Goal: Transaction & Acquisition: Purchase product/service

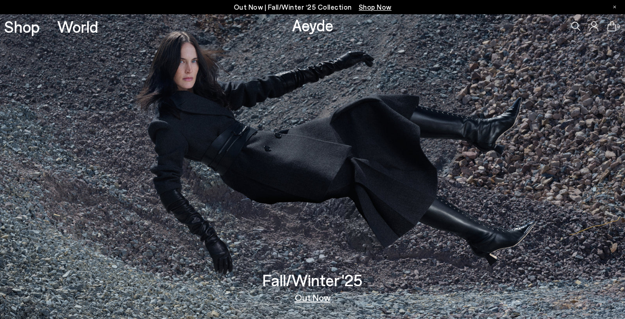
click at [313, 297] on link "Out Now" at bounding box center [313, 297] width 36 height 9
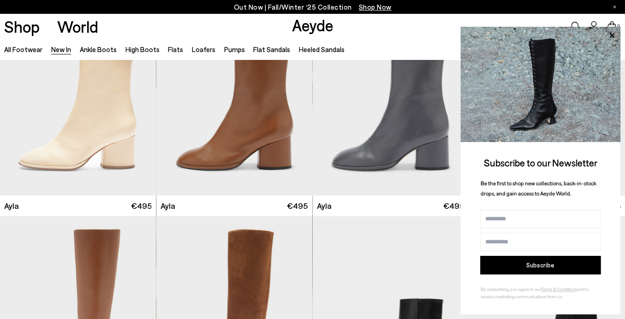
scroll to position [2446, 0]
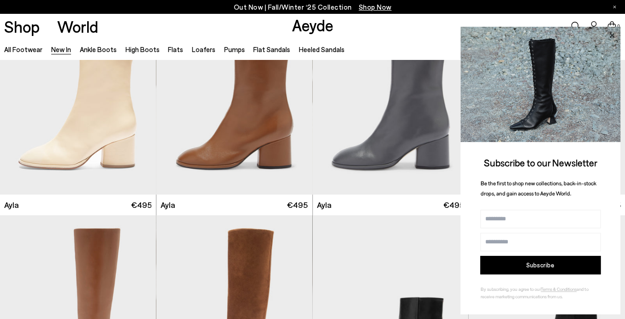
click at [612, 33] on icon at bounding box center [612, 36] width 12 height 12
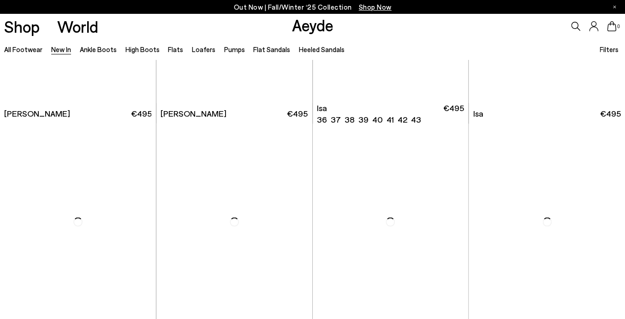
scroll to position [4279, 0]
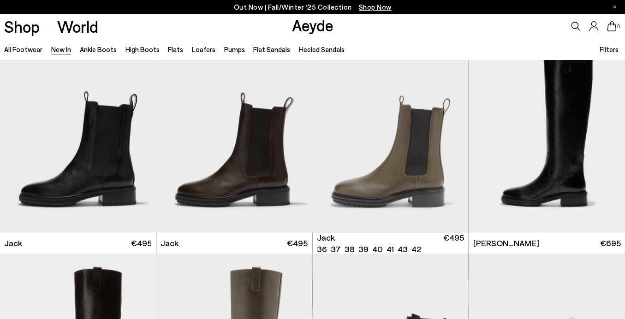
scroll to position [4360, 0]
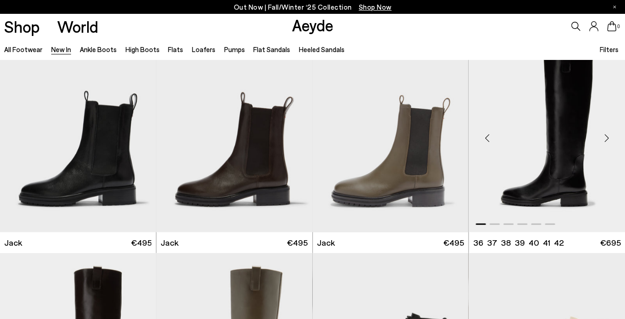
click at [559, 200] on img "1 / 6" at bounding box center [547, 134] width 156 height 196
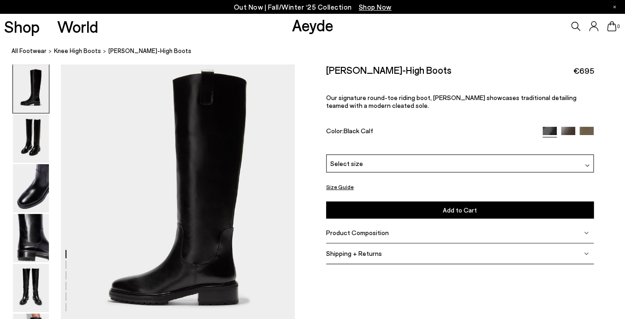
click at [567, 128] on img at bounding box center [568, 134] width 14 height 14
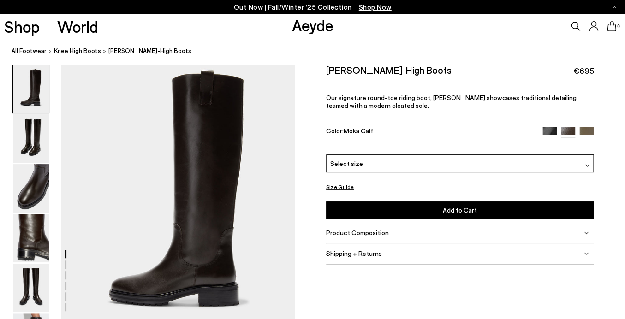
click at [591, 128] on img at bounding box center [587, 134] width 14 height 14
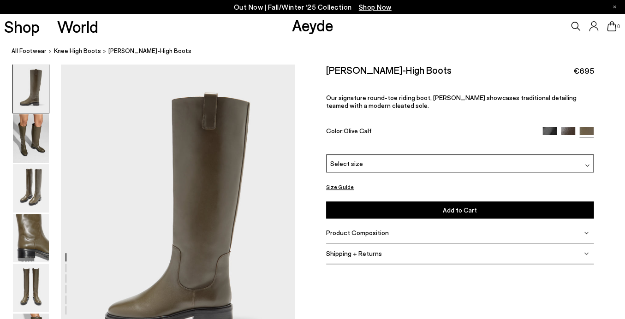
click at [549, 129] on img at bounding box center [550, 134] width 14 height 14
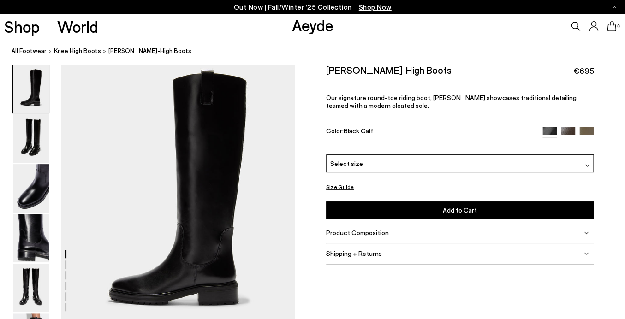
click at [526, 165] on div "Select size" at bounding box center [460, 164] width 268 height 18
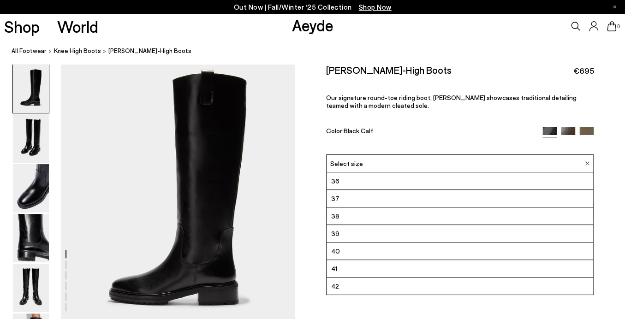
click at [367, 235] on li "39" at bounding box center [460, 234] width 267 height 18
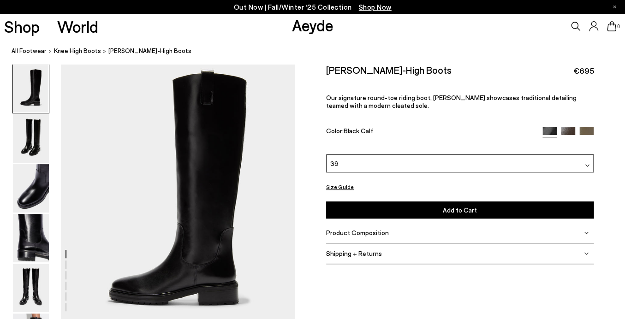
click at [587, 251] on div "Shipping + Returns" at bounding box center [460, 254] width 268 height 21
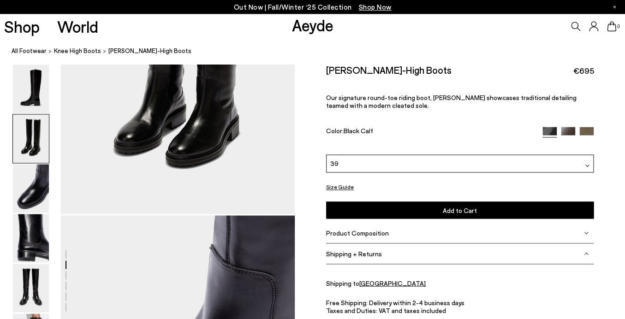
scroll to position [415, 0]
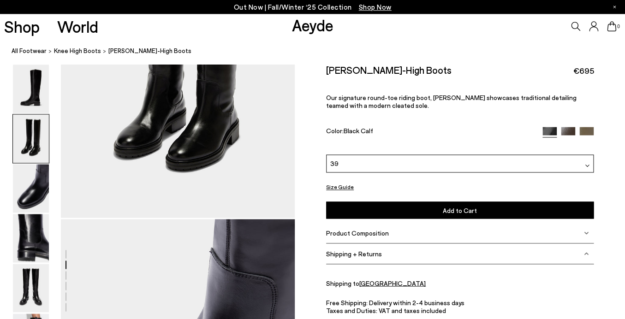
click at [436, 302] on div "Free Shipping: Delivery within 2-4 business days Taxes and Duties: VAT and taxe…" at bounding box center [460, 316] width 268 height 35
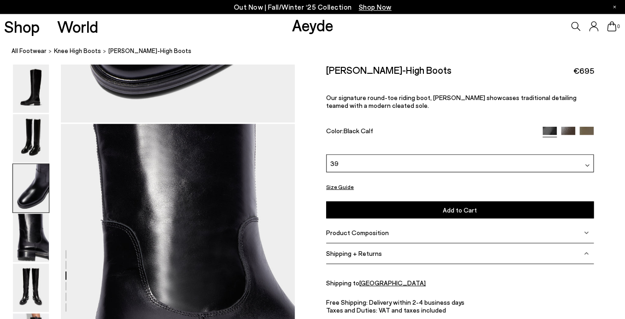
scroll to position [833, 0]
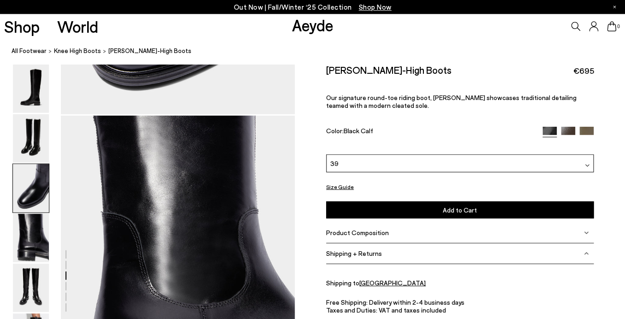
click at [366, 283] on u "[GEOGRAPHIC_DATA]" at bounding box center [393, 283] width 66 height 8
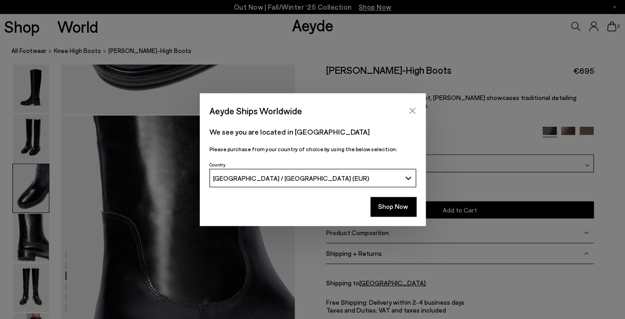
click at [412, 110] on icon "Close" at bounding box center [412, 110] width 7 height 7
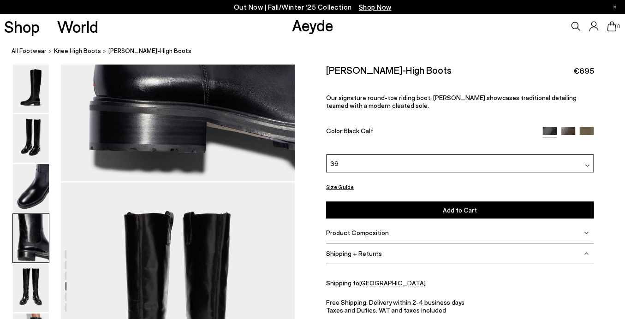
scroll to position [1086, 0]
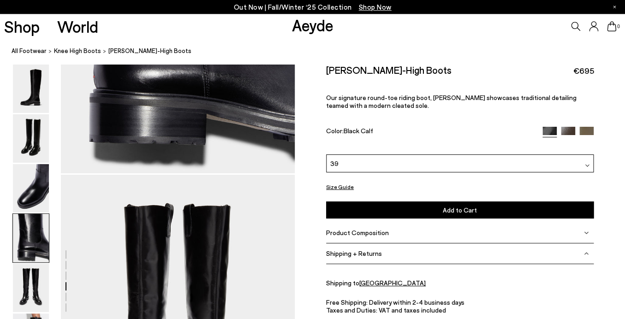
click at [488, 136] on div "Color: Black Calf" at bounding box center [430, 132] width 208 height 11
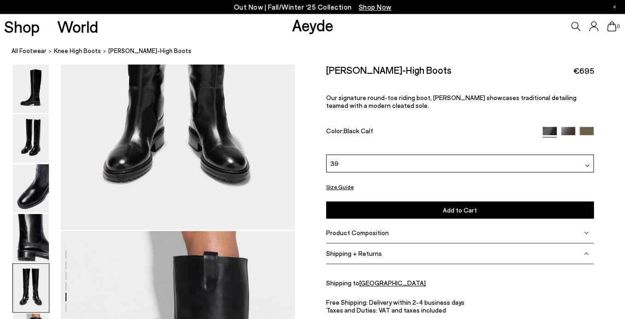
scroll to position [1342, 0]
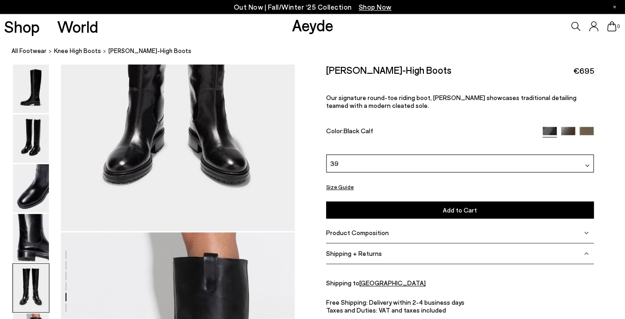
click at [453, 208] on span "Add to Cart" at bounding box center [460, 210] width 34 height 8
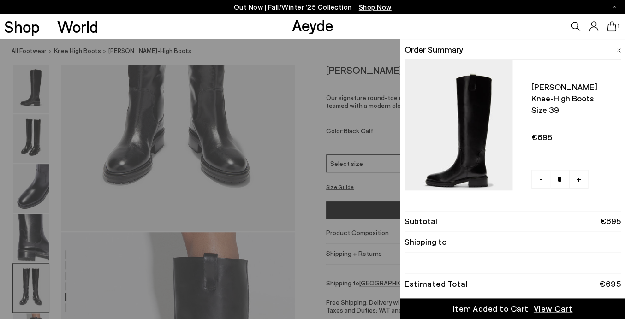
click at [454, 242] on li "Shipping to" at bounding box center [513, 242] width 216 height 21
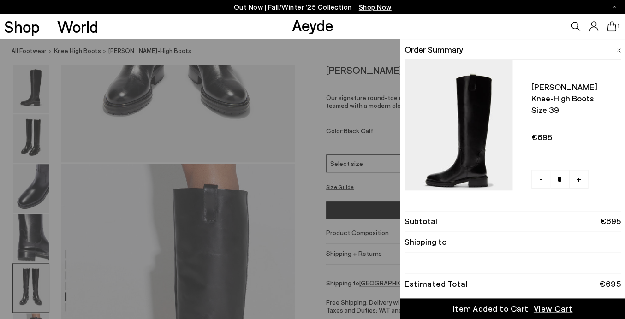
scroll to position [1412, 0]
click at [543, 307] on span "View Cart" at bounding box center [553, 309] width 39 height 12
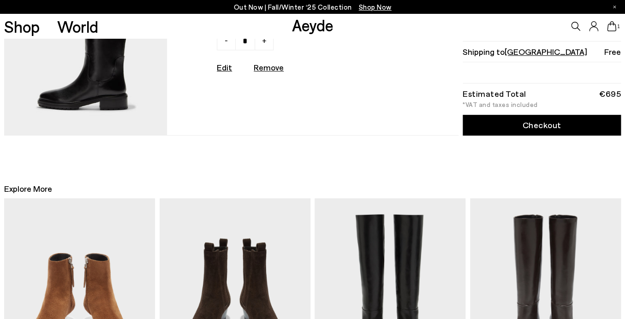
scroll to position [105, 0]
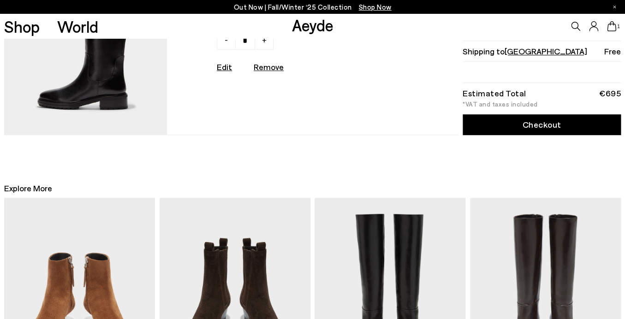
click at [533, 127] on link "Checkout" at bounding box center [542, 124] width 158 height 21
